Goal: Task Accomplishment & Management: Manage account settings

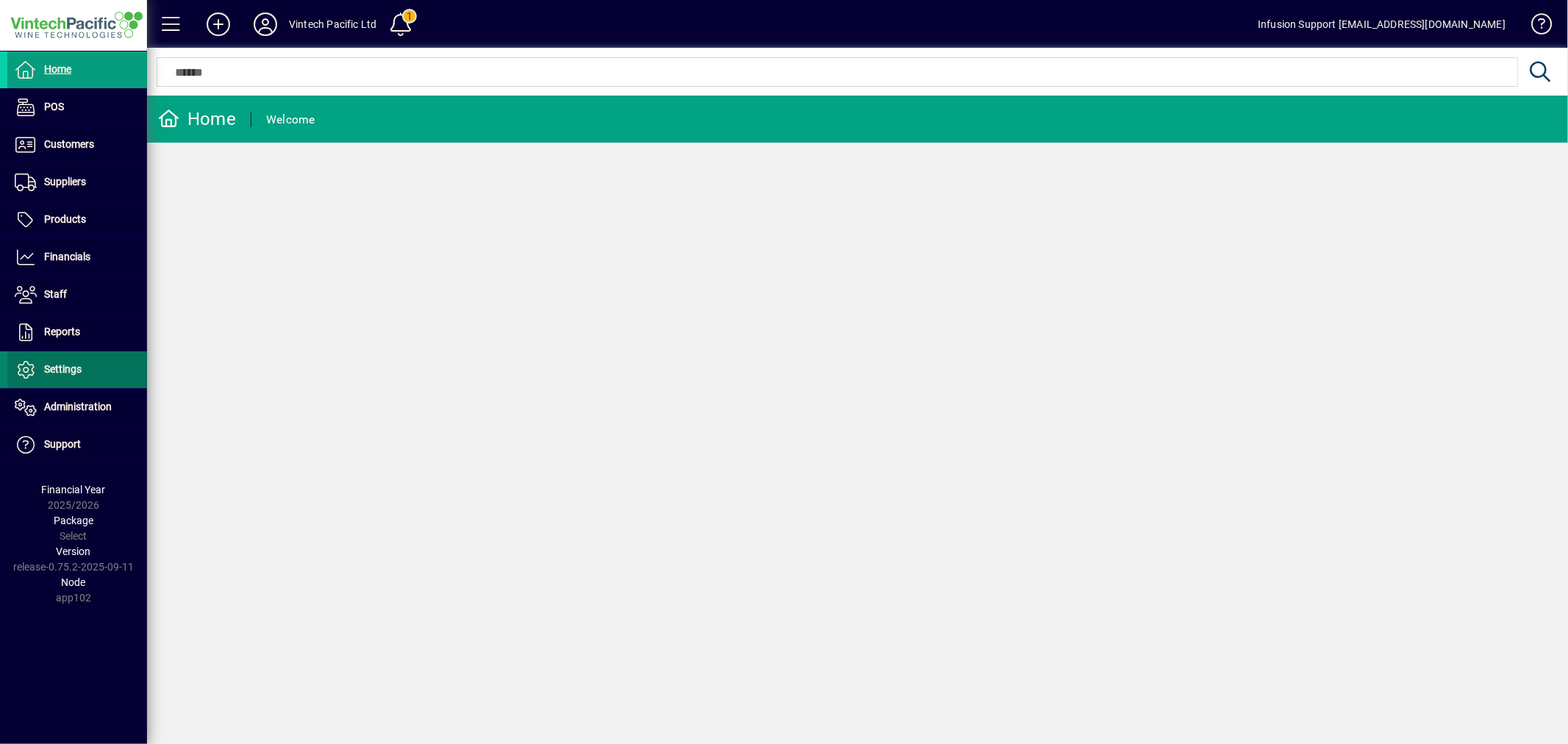
click at [77, 375] on span "Settings" at bounding box center [63, 369] width 38 height 12
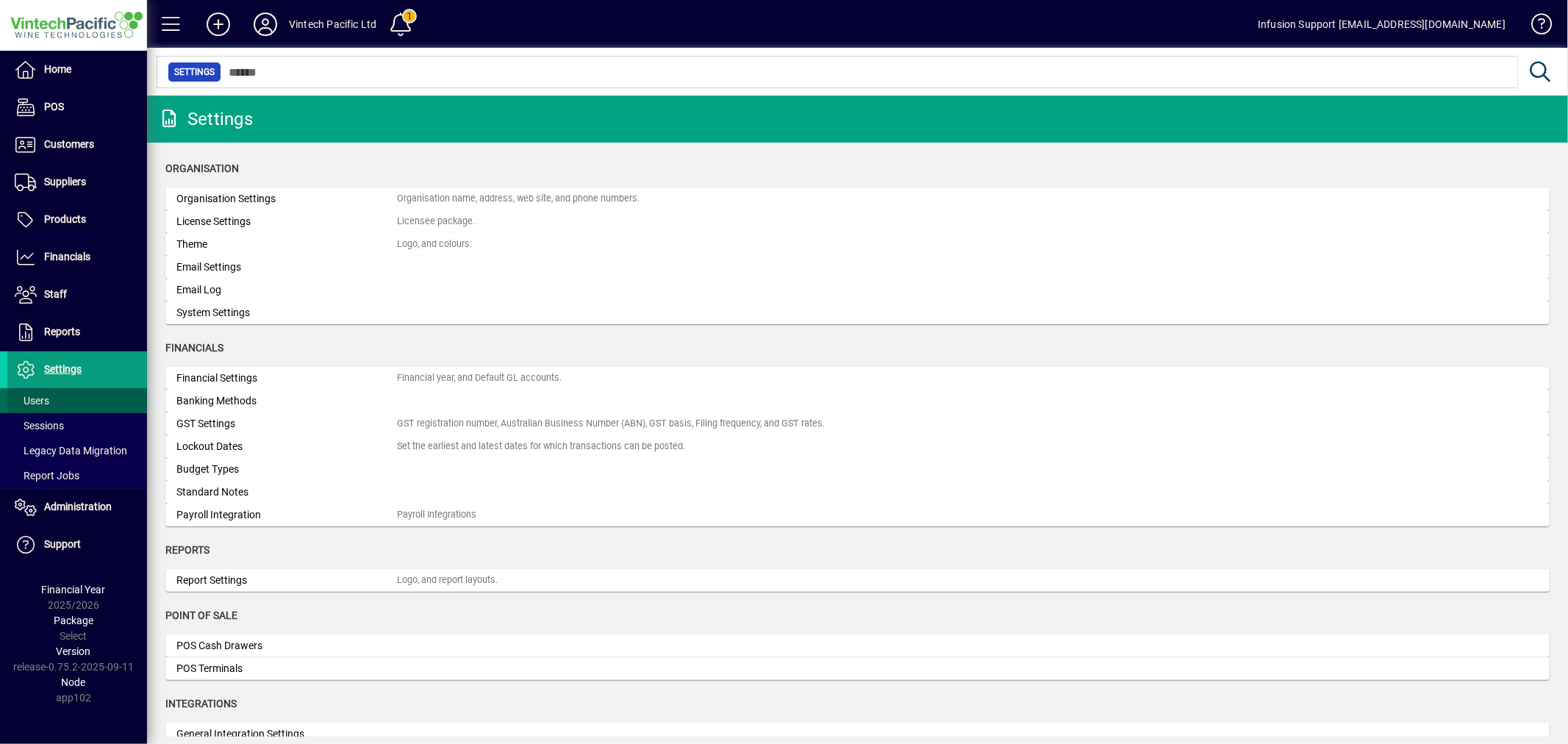
click at [62, 394] on span at bounding box center [77, 401] width 140 height 35
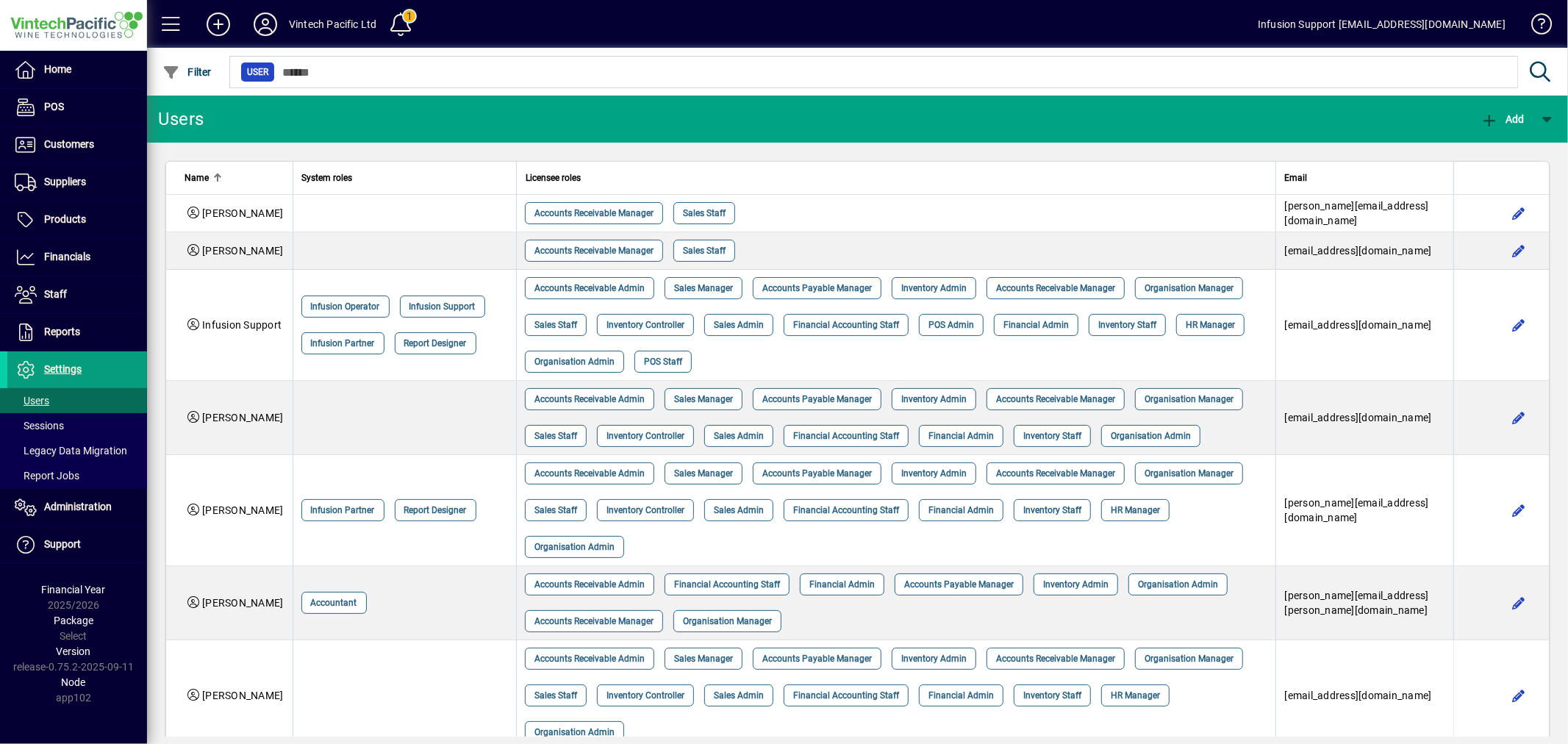
click at [853, 94] on div "User" at bounding box center [894, 71] width 1334 height 48
click at [905, 117] on mat-toolbar-row "Users Add" at bounding box center [858, 119] width 1422 height 47
click at [100, 509] on span "Administration" at bounding box center [78, 506] width 67 height 12
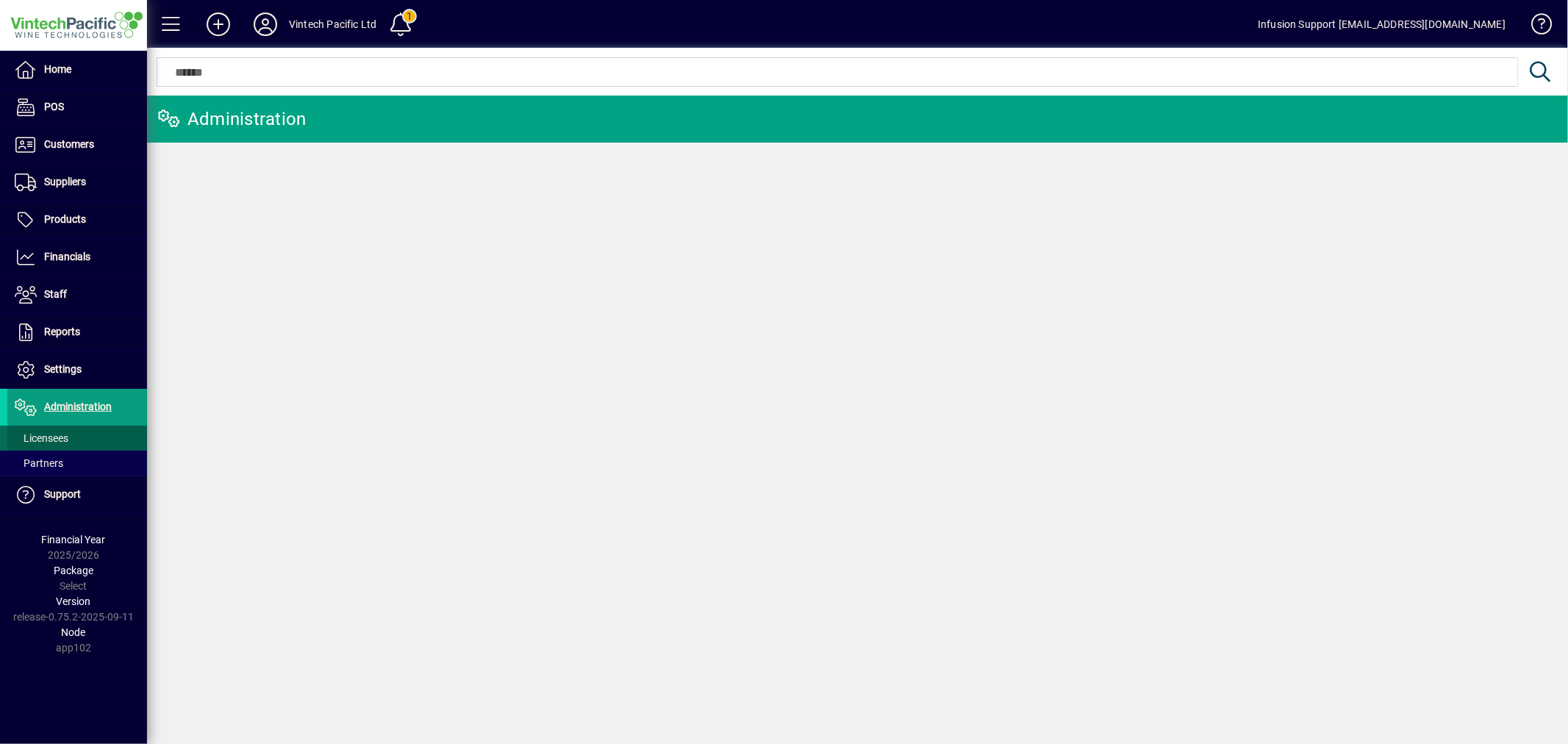
click at [47, 433] on span "Licensees" at bounding box center [41, 438] width 54 height 12
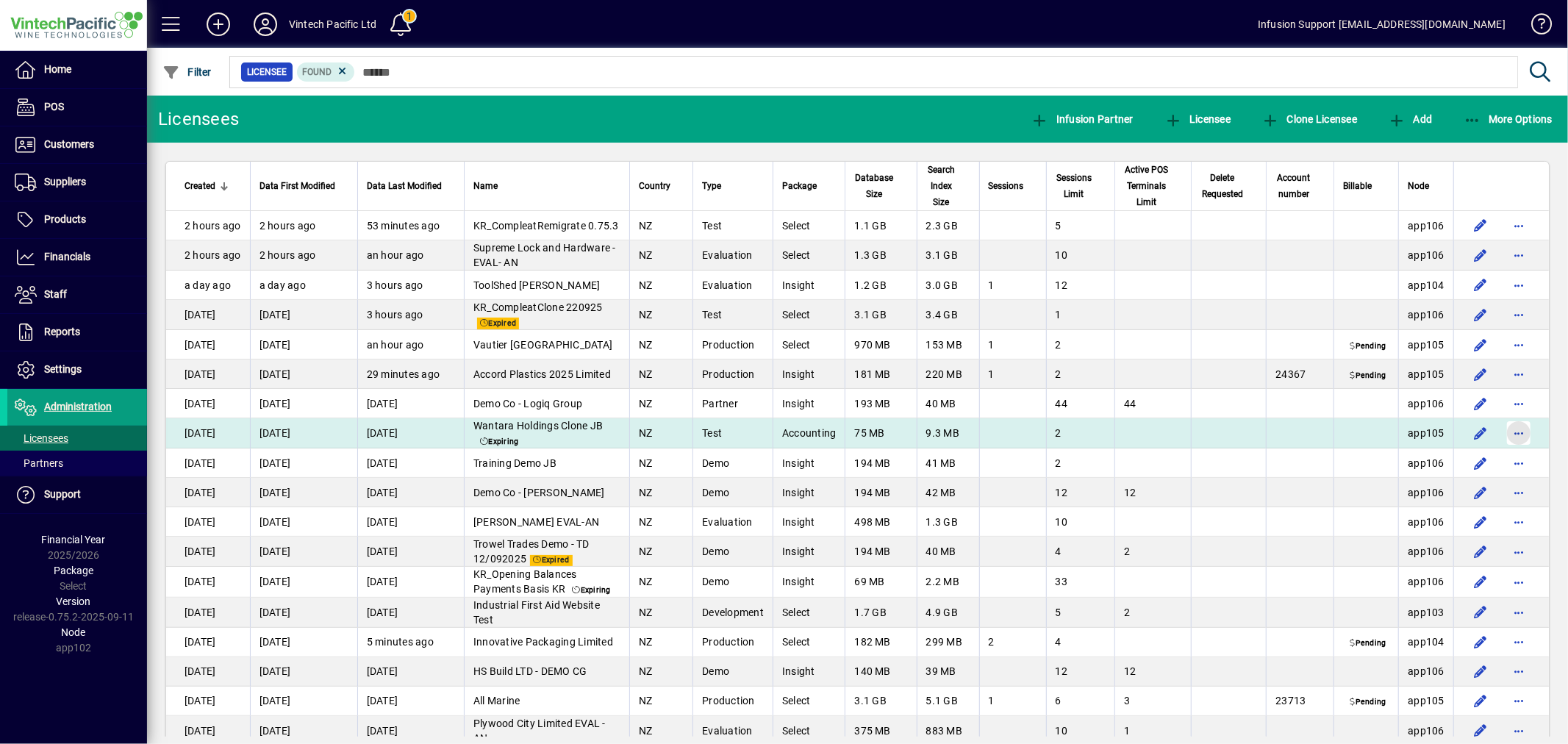
click at [1514, 431] on span "button" at bounding box center [1519, 433] width 35 height 35
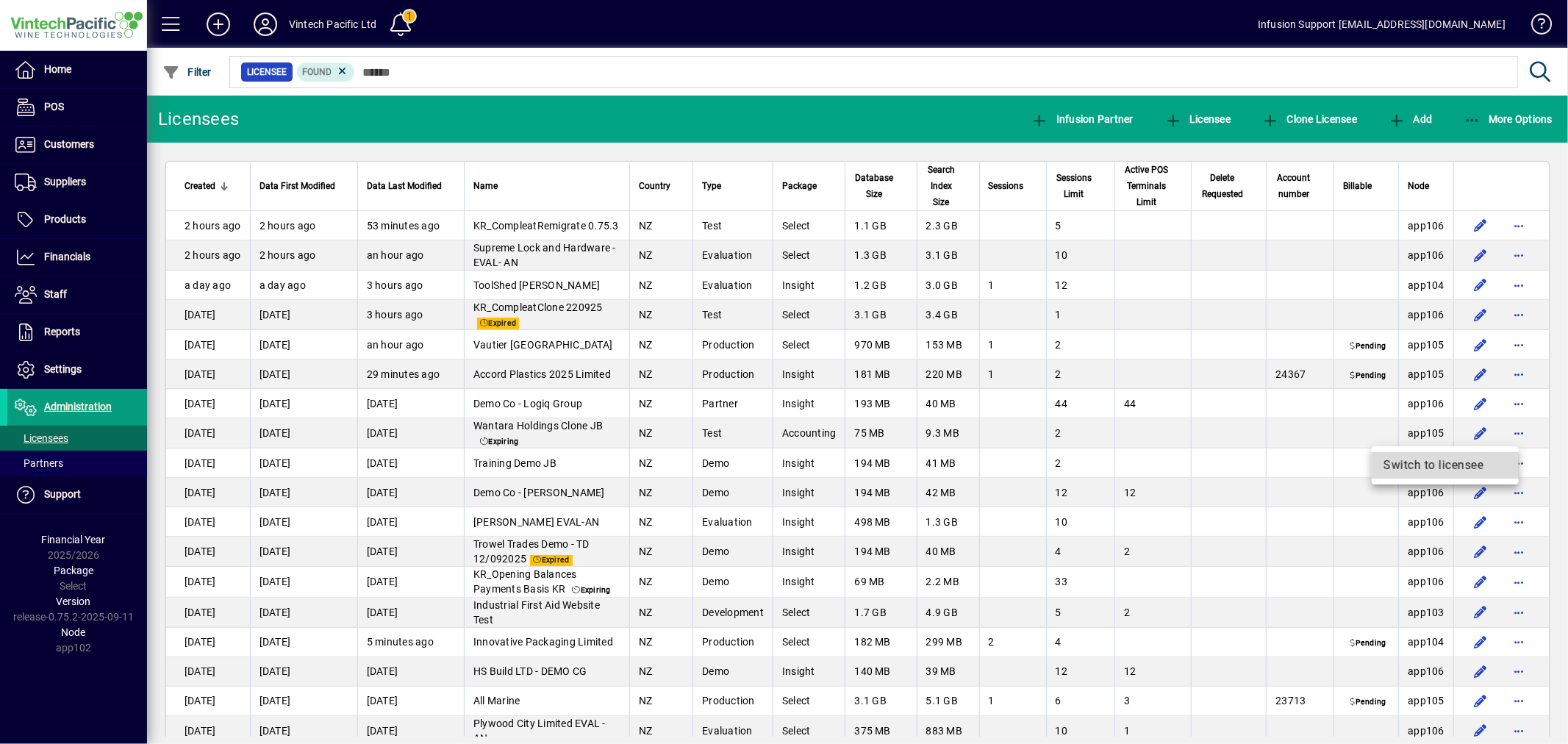
click at [1458, 466] on span "Switch to licensee" at bounding box center [1445, 466] width 123 height 18
